Goal: Transaction & Acquisition: Purchase product/service

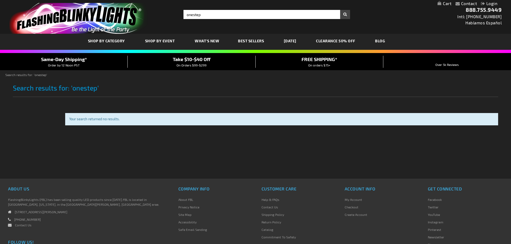
type input "Billy@ohwattanight.com"
click at [493, 4] on link "Login" at bounding box center [489, 3] width 16 height 5
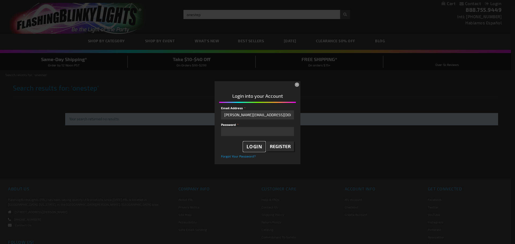
click at [258, 147] on span "Login" at bounding box center [254, 147] width 16 height 6
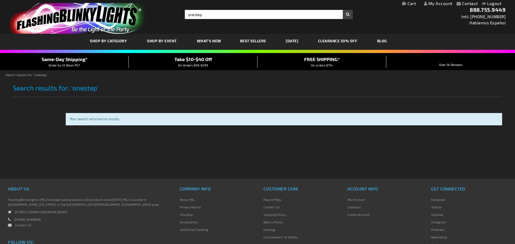
click at [431, 3] on div "Close dialog Get 10% Off Subscribe and save today Unlock Offer Submit" at bounding box center [257, 122] width 515 height 244
click at [436, 3] on link "My Account" at bounding box center [434, 3] width 28 height 5
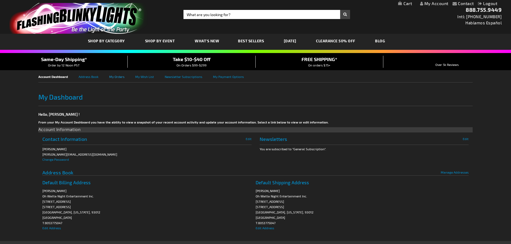
click at [121, 78] on link "My Orders" at bounding box center [122, 76] width 26 height 12
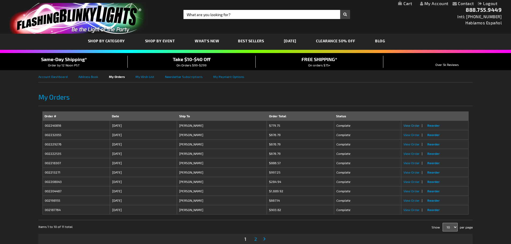
click at [414, 126] on span "View Order" at bounding box center [411, 126] width 16 height 4
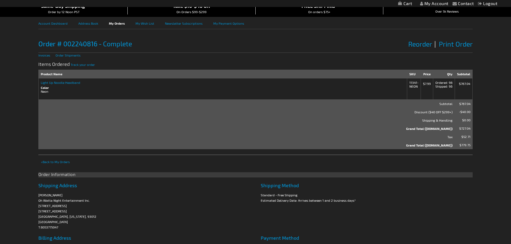
scroll to position [54, 0]
click at [419, 43] on span "Reorder" at bounding box center [420, 44] width 24 height 8
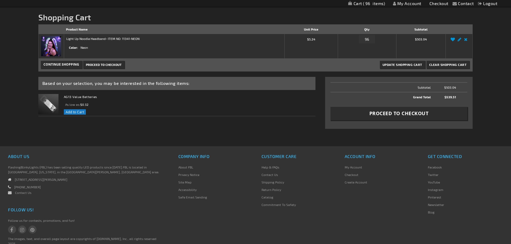
scroll to position [54, 0]
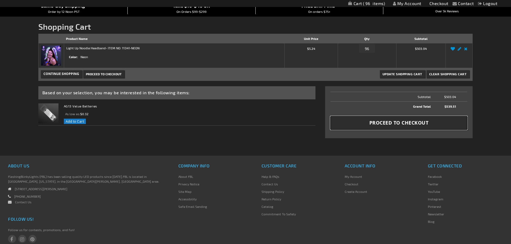
click at [392, 119] on button "Proceed to Checkout" at bounding box center [398, 122] width 137 height 13
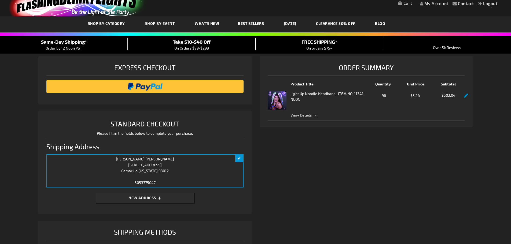
scroll to position [27, 0]
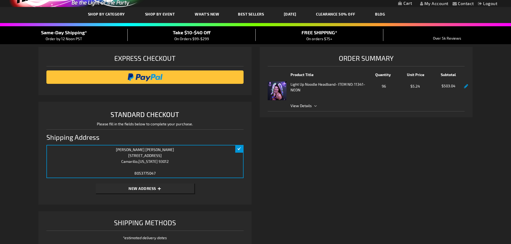
click at [314, 105] on span "View Details" at bounding box center [377, 106] width 174 height 6
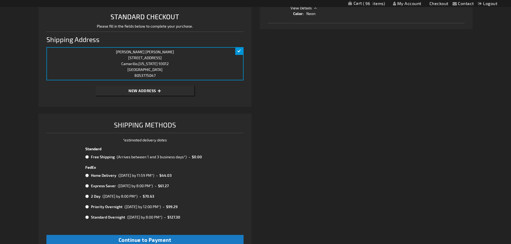
scroll to position [134, 0]
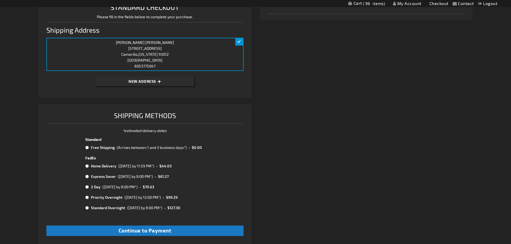
click at [88, 147] on input "radio" at bounding box center [86, 148] width 3 height 4
radio input "true"
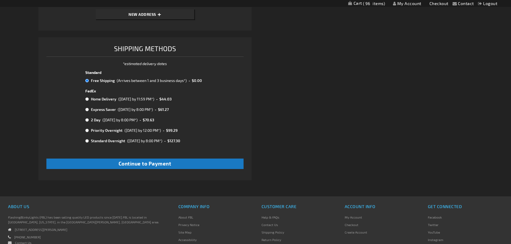
scroll to position [214, 0]
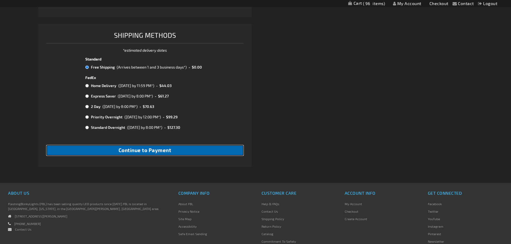
click at [164, 153] on span "Continue to Payment" at bounding box center [144, 150] width 53 height 6
checkbox input "true"
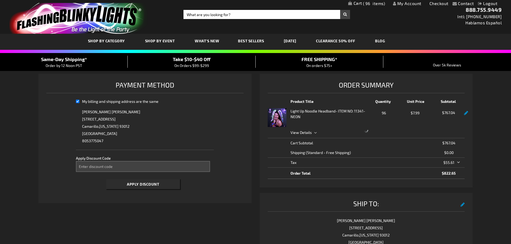
select select "7e5eb64201e5e824b9c6d28999dbd51d2a98072e"
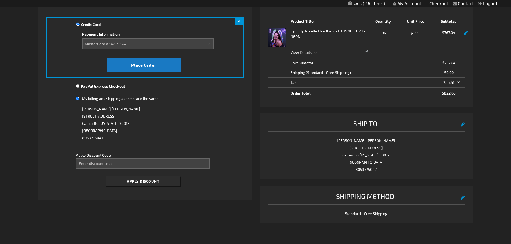
scroll to position [80, 0]
click at [121, 163] on input "Enter discount code" at bounding box center [143, 163] width 134 height 11
type input "take40"
click at [161, 183] on button "Apply Discount" at bounding box center [143, 181] width 74 height 10
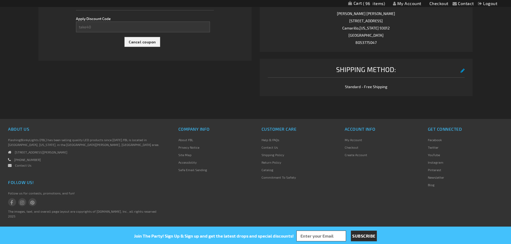
scroll to position [29, 0]
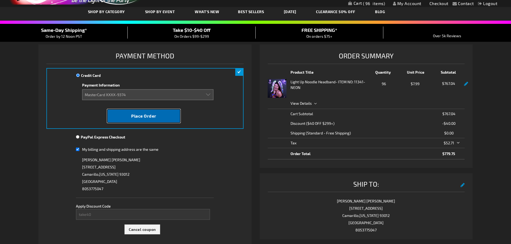
click at [159, 116] on button "Place Order" at bounding box center [143, 116] width 73 height 14
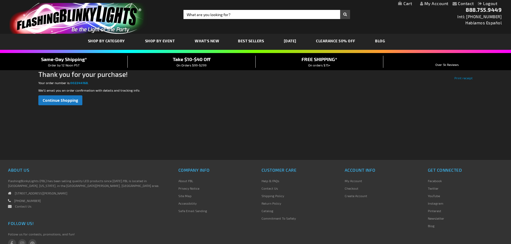
click at [485, 4] on link "Logout" at bounding box center [488, 3] width 20 height 5
